Goal: Information Seeking & Learning: Check status

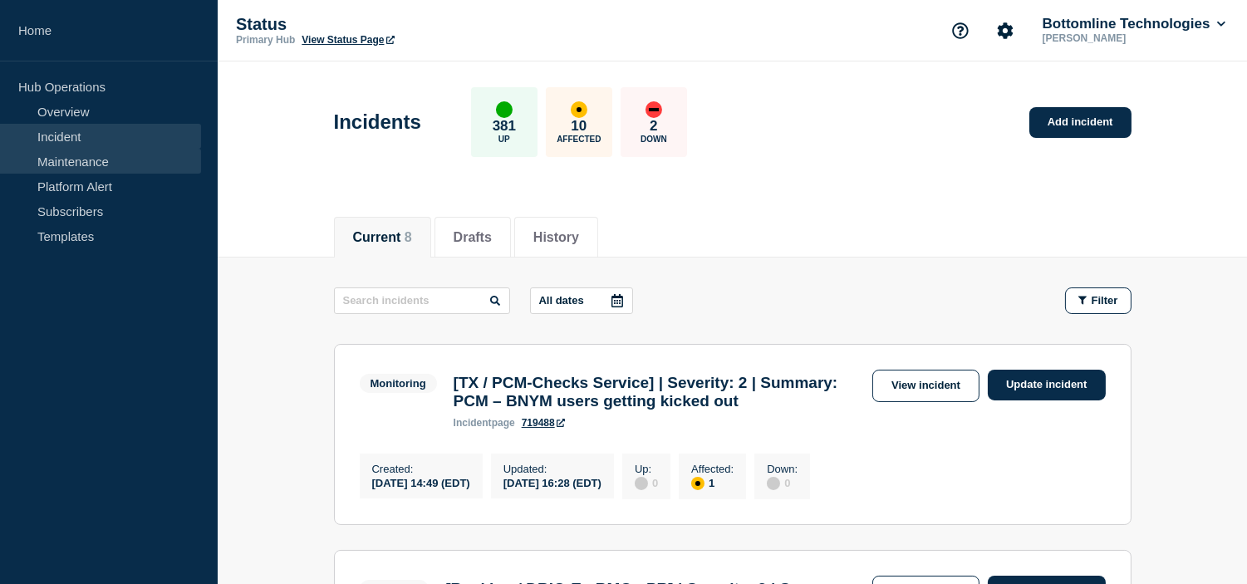
click at [120, 160] on link "Maintenance" at bounding box center [100, 161] width 201 height 25
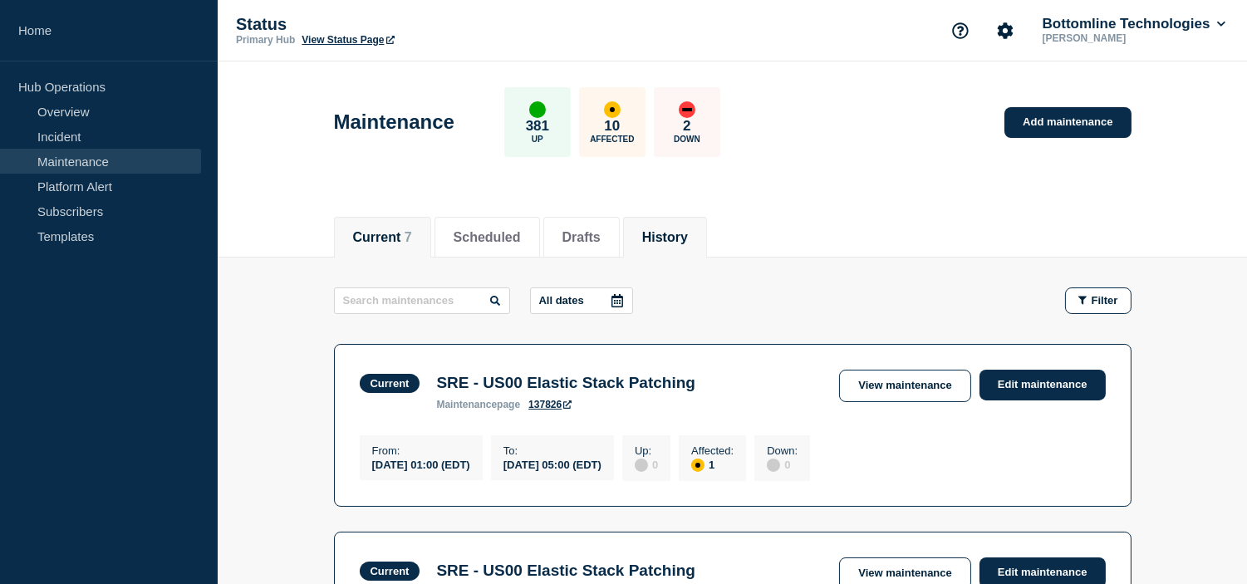
click at [688, 239] on button "History" at bounding box center [665, 237] width 46 height 15
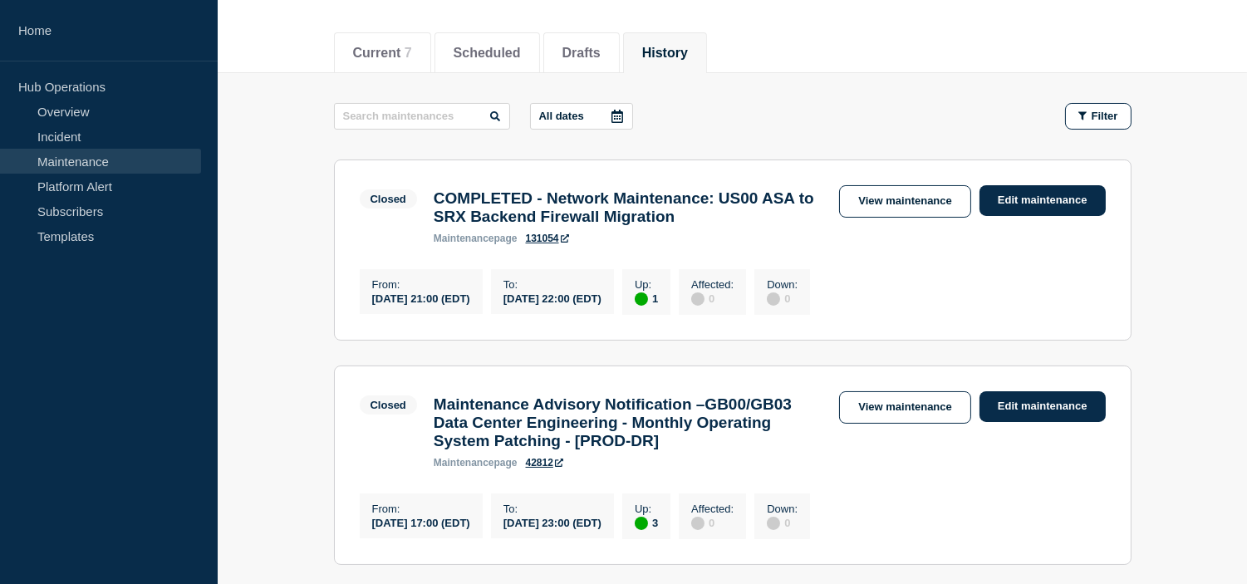
scroll to position [92, 0]
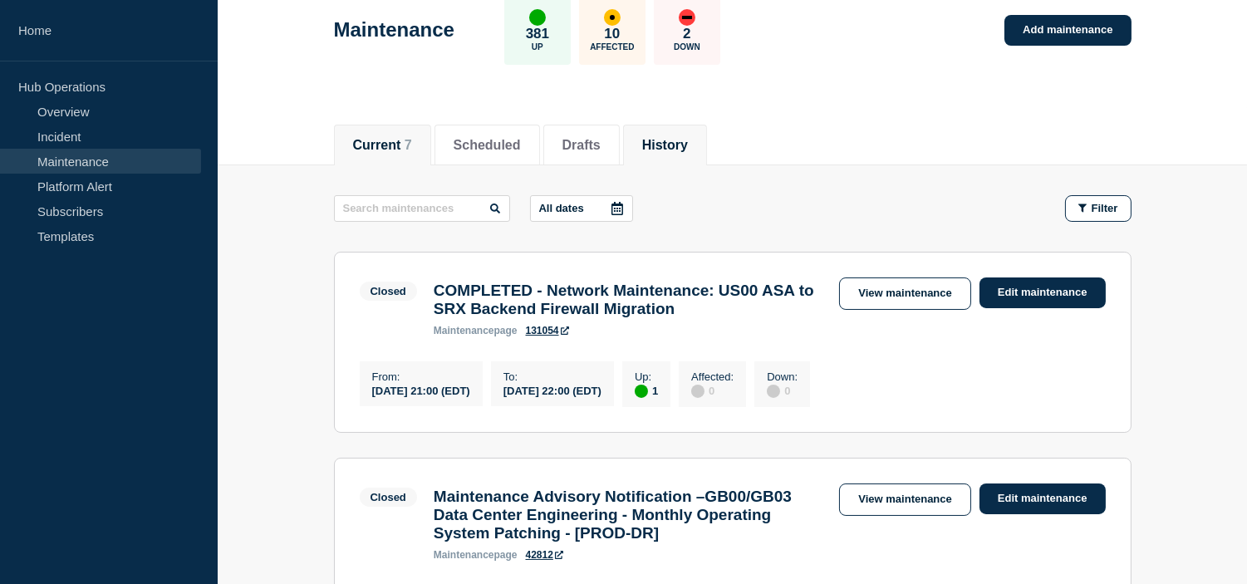
click at [378, 138] on button "Current 7" at bounding box center [382, 145] width 59 height 15
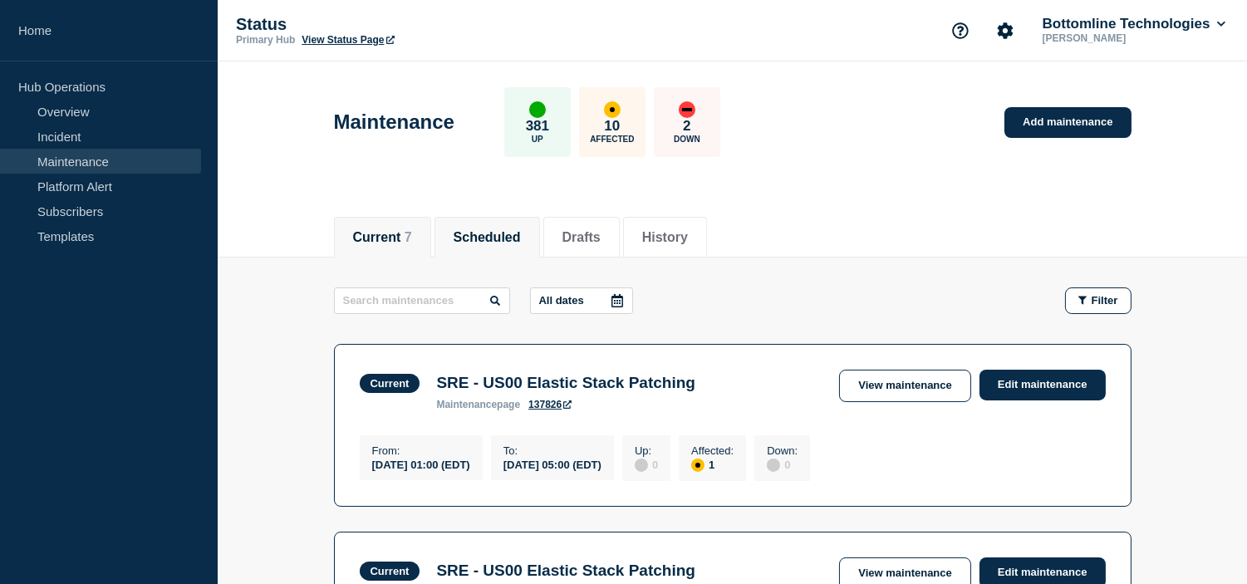
click at [484, 231] on button "Scheduled" at bounding box center [487, 237] width 67 height 15
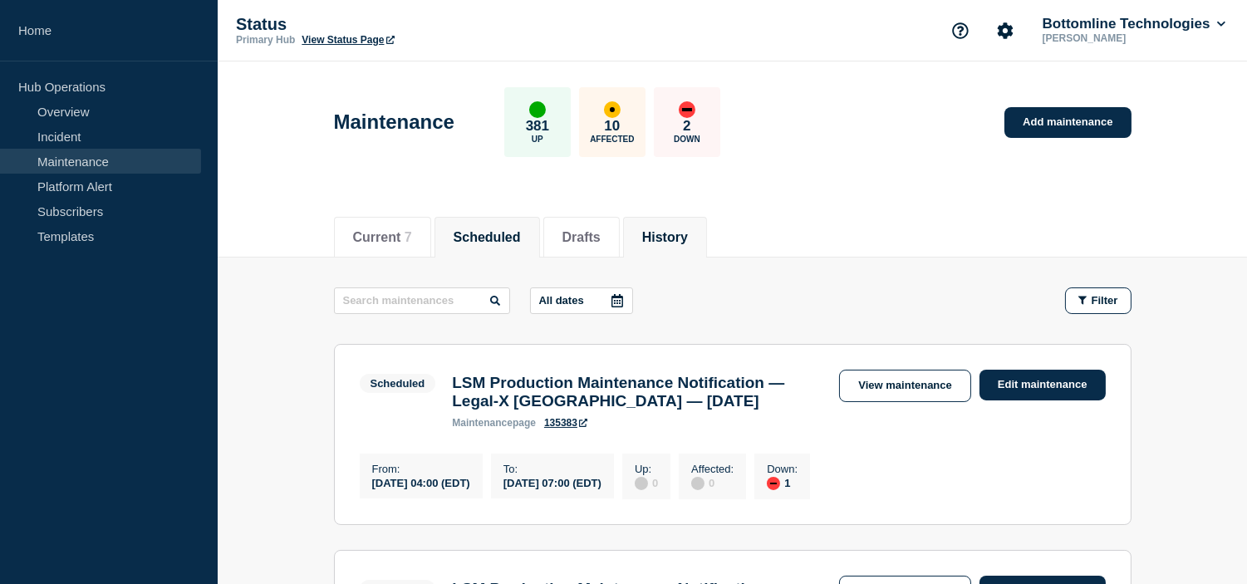
click at [688, 239] on button "History" at bounding box center [665, 237] width 46 height 15
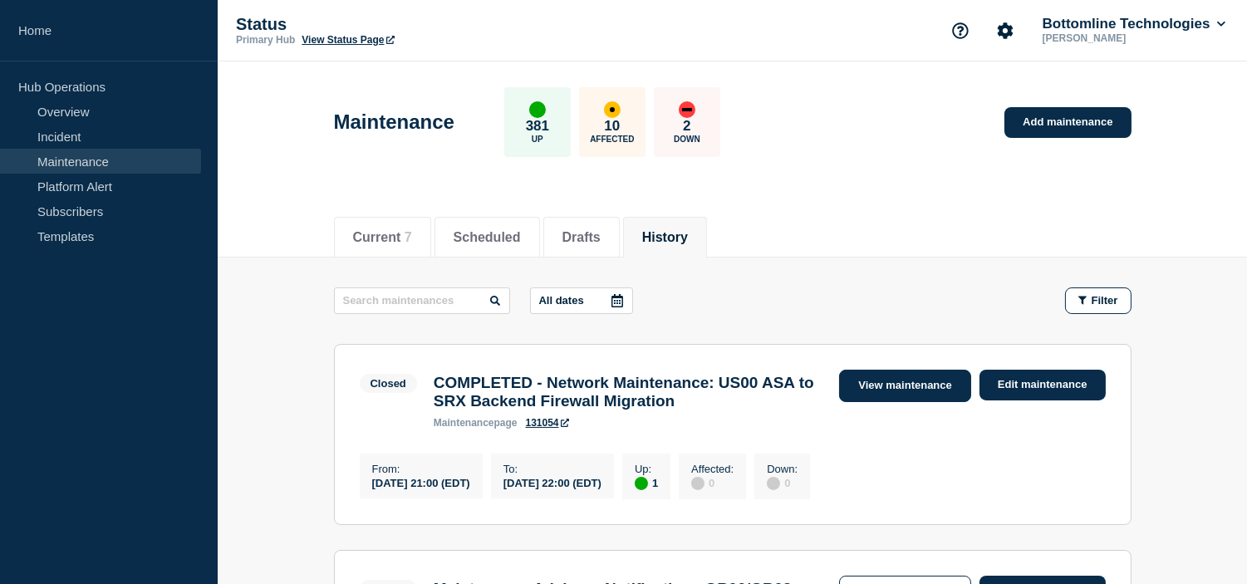
click at [891, 384] on link "View maintenance" at bounding box center [904, 386] width 131 height 32
